Goal: Transaction & Acquisition: Purchase product/service

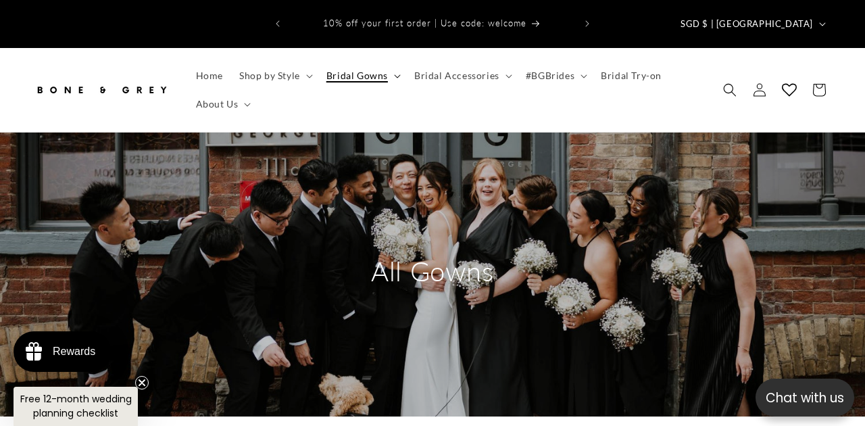
click at [349, 70] on span "Bridal Gowns" at bounding box center [356, 76] width 61 height 12
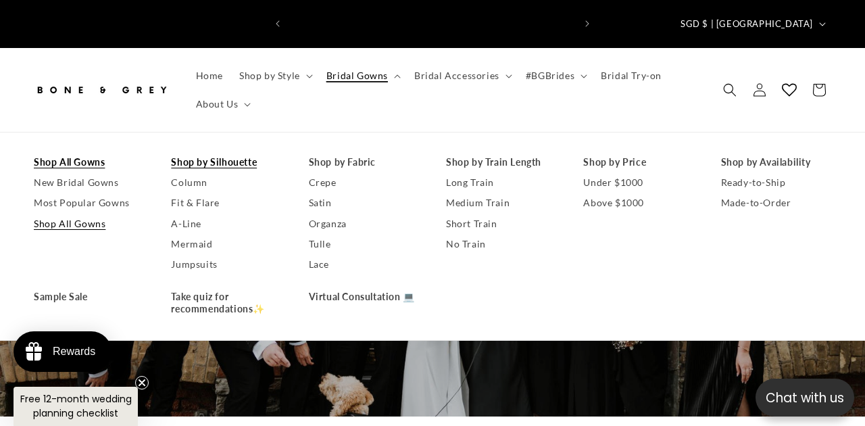
scroll to position [0, 285]
click at [199, 152] on link "Shop by Silhouette" at bounding box center [226, 162] width 110 height 20
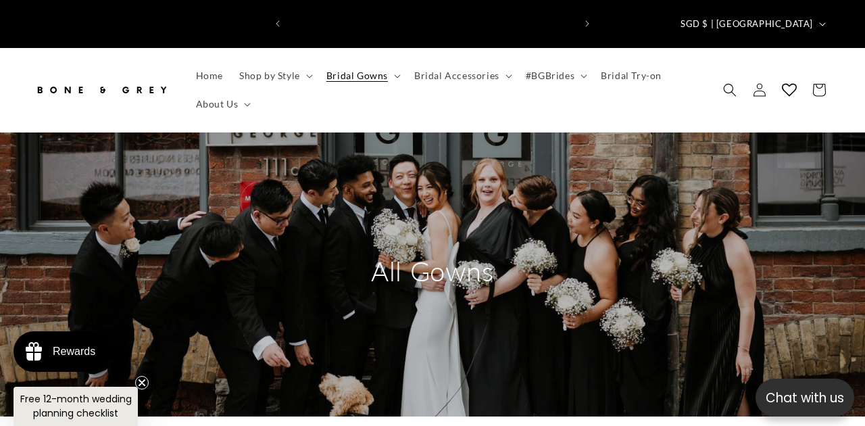
scroll to position [0, 570]
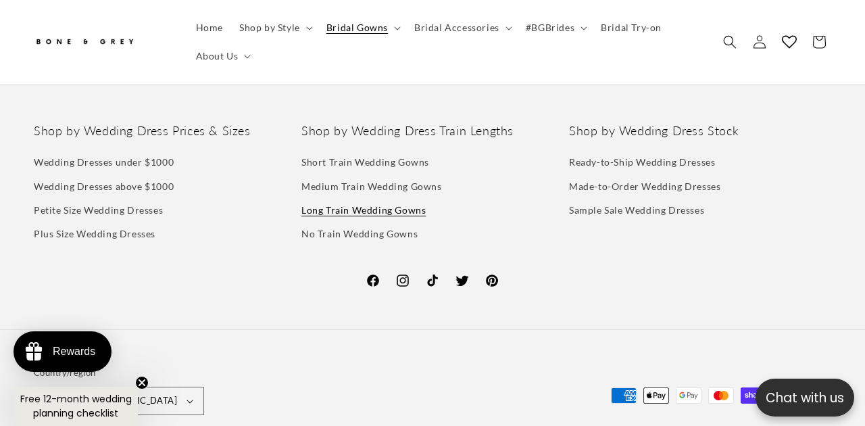
scroll to position [2770, 0]
